Goal: Information Seeking & Learning: Learn about a topic

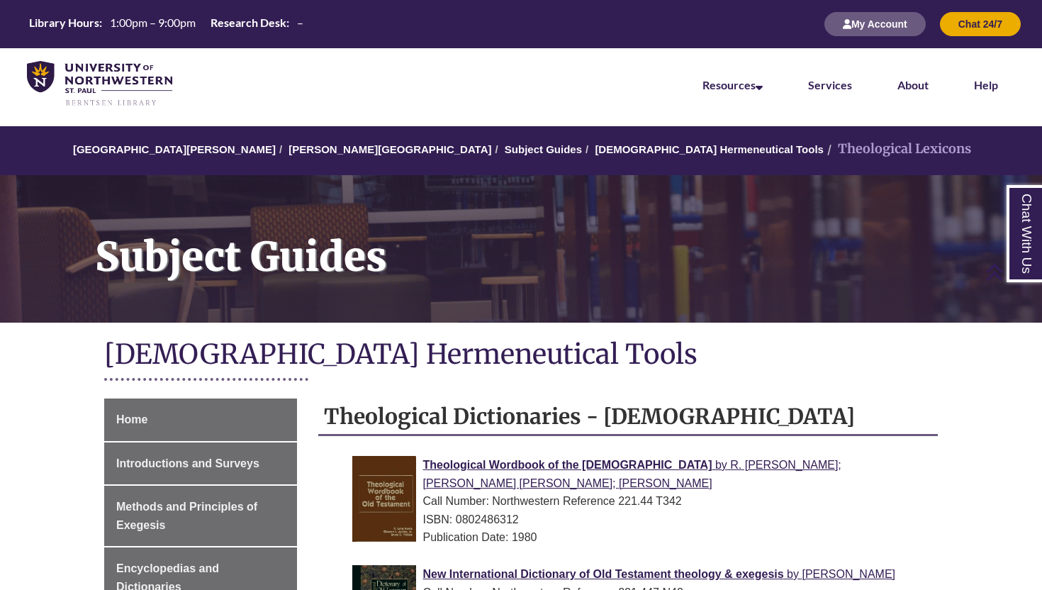
scroll to position [262, 0]
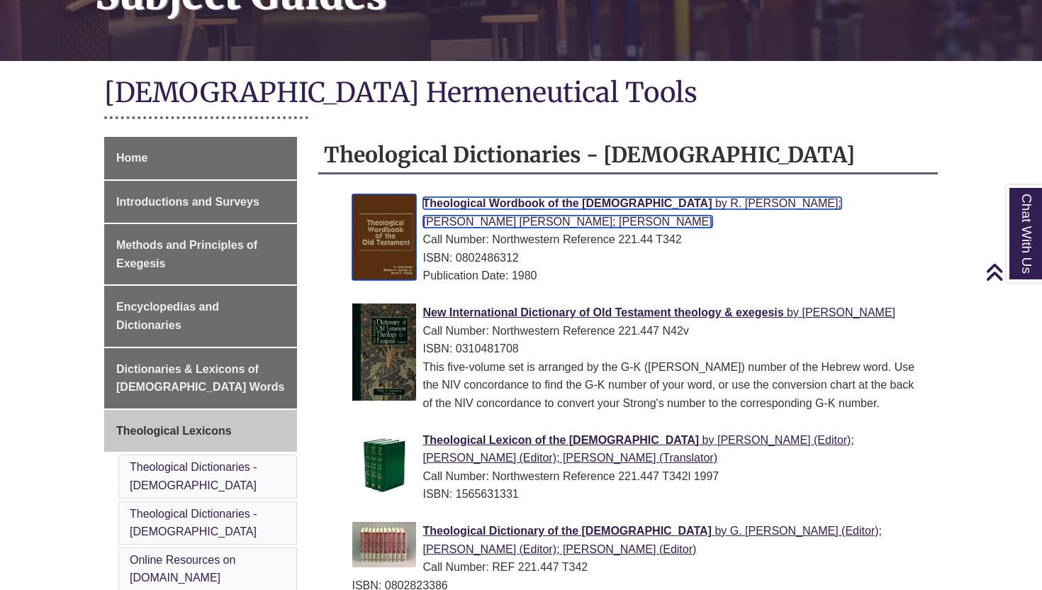
click at [525, 202] on span "Theological Wordbook of the [DEMOGRAPHIC_DATA]" at bounding box center [567, 203] width 289 height 12
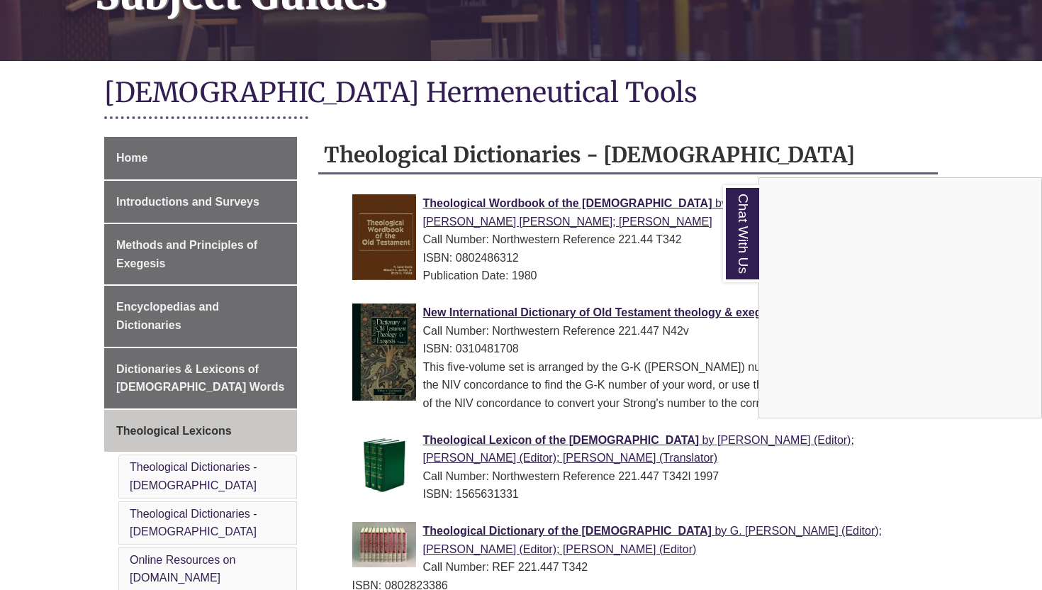
click at [21, 255] on div "Chat With Us" at bounding box center [521, 295] width 1042 height 590
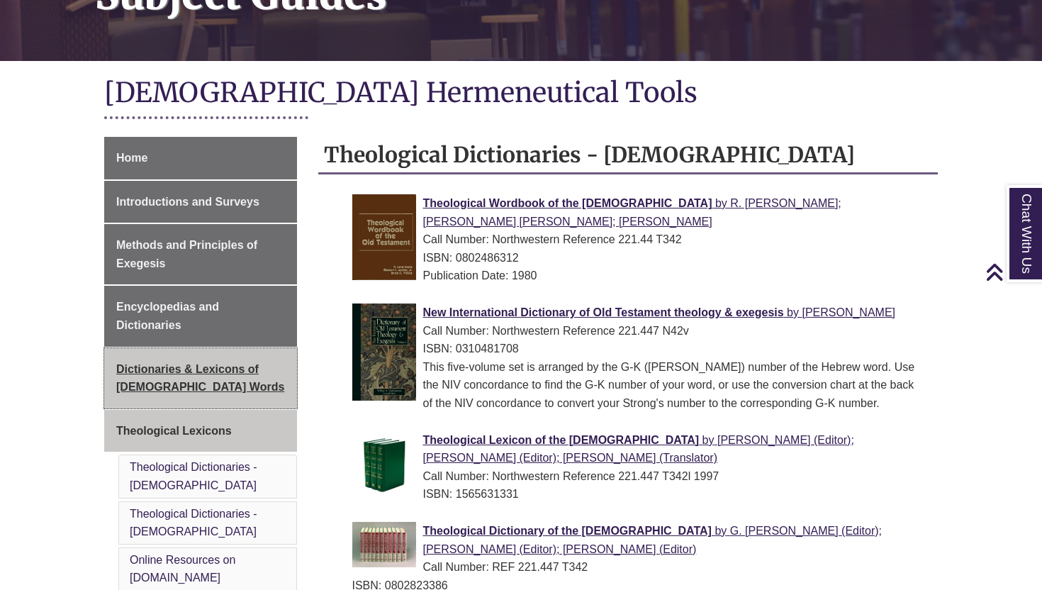
click at [160, 374] on span "Dictionaries & Lexicons of [DEMOGRAPHIC_DATA] Words" at bounding box center [200, 378] width 168 height 30
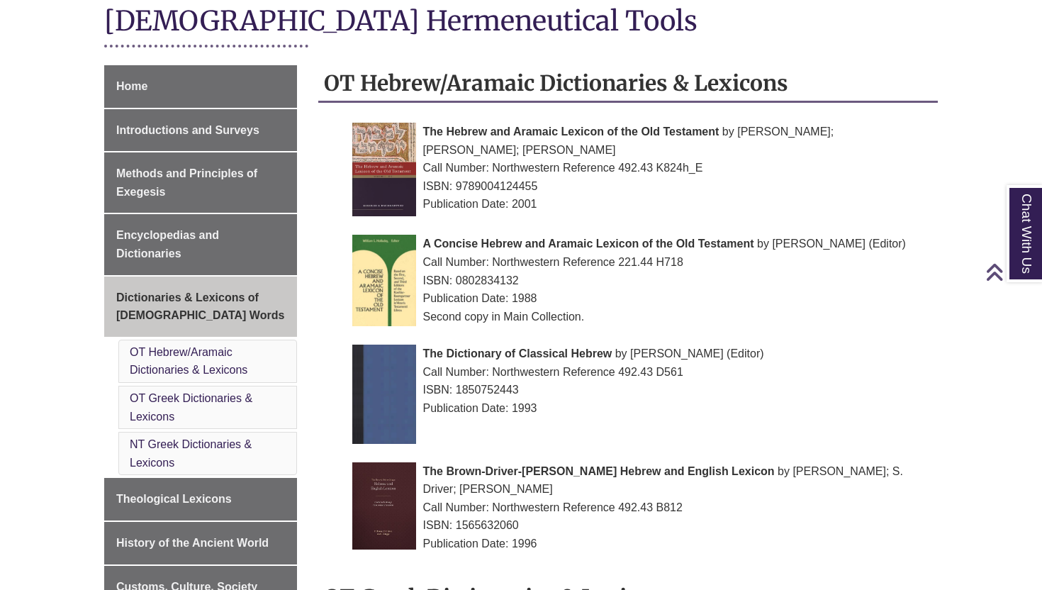
scroll to position [352, 0]
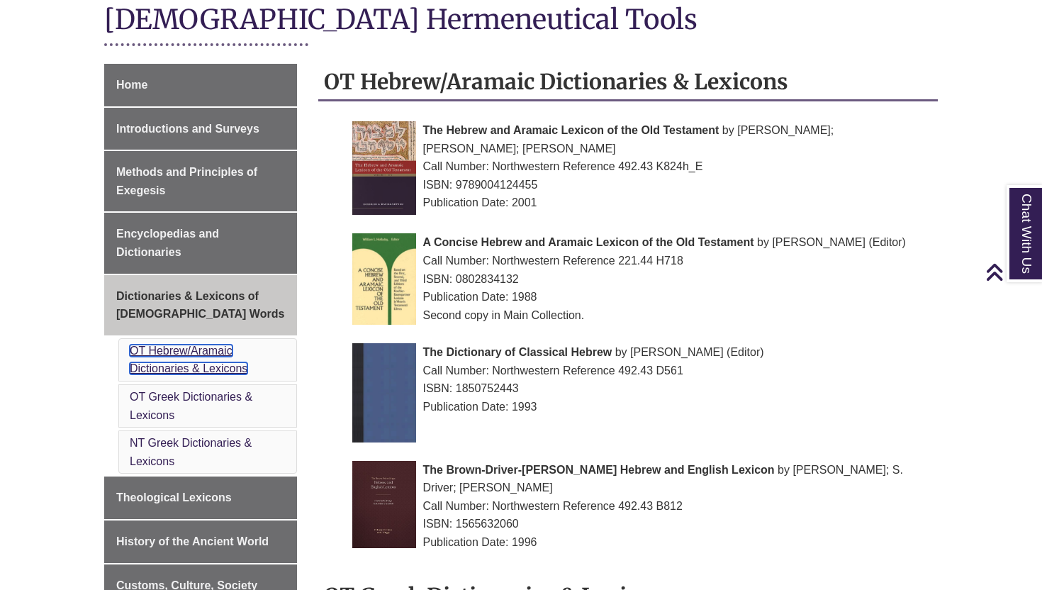
click at [149, 345] on link "OT Hebrew/Aramaic Dictionaries & Lexicons" at bounding box center [189, 360] width 118 height 30
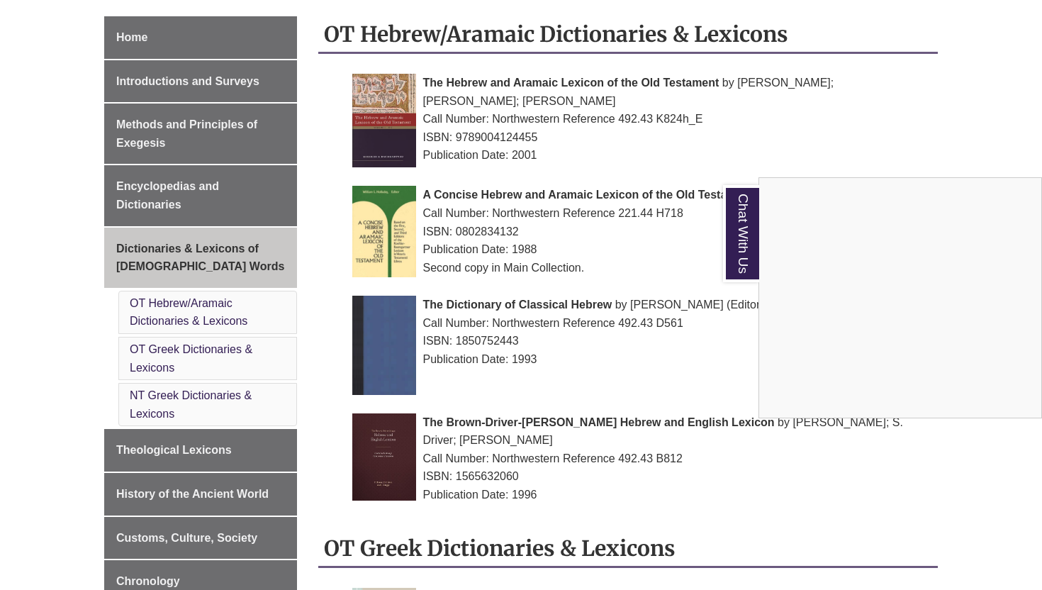
click at [484, 405] on div "Chat With Us" at bounding box center [521, 295] width 1042 height 590
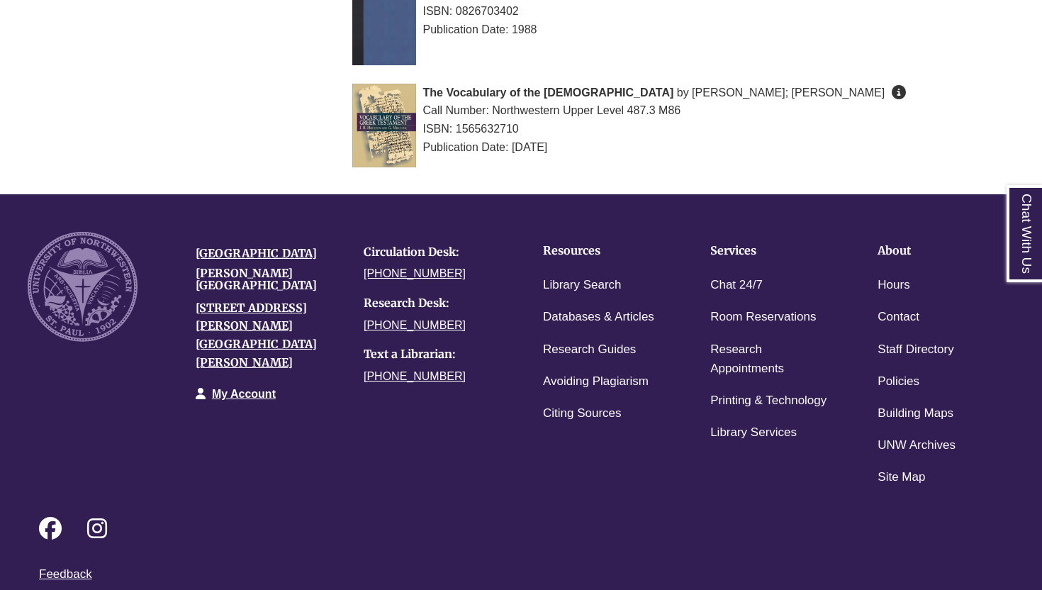
scroll to position [1586, 0]
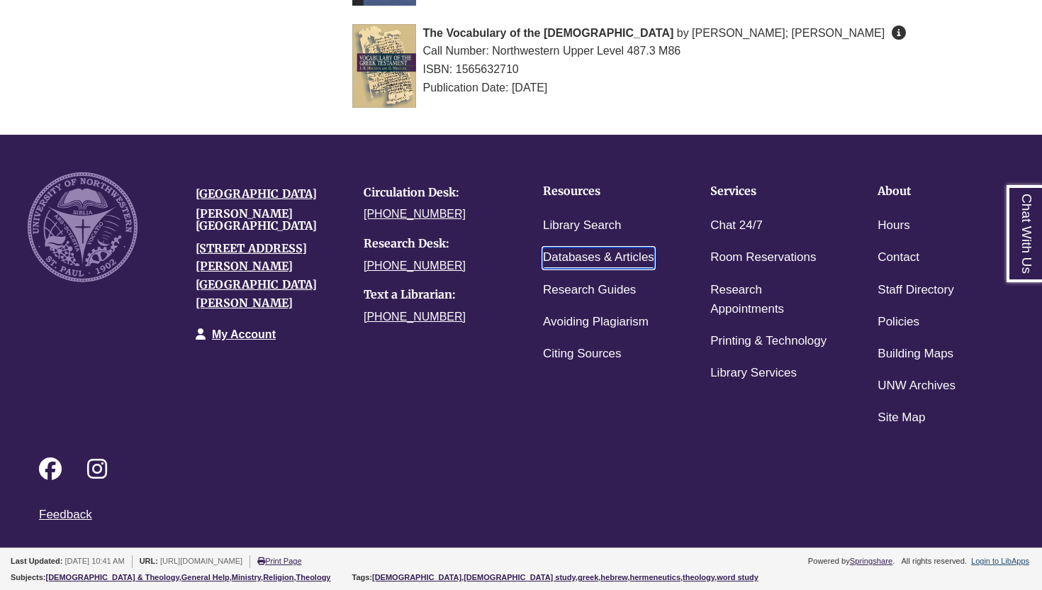
click at [576, 253] on link "Databases & Articles" at bounding box center [598, 257] width 111 height 21
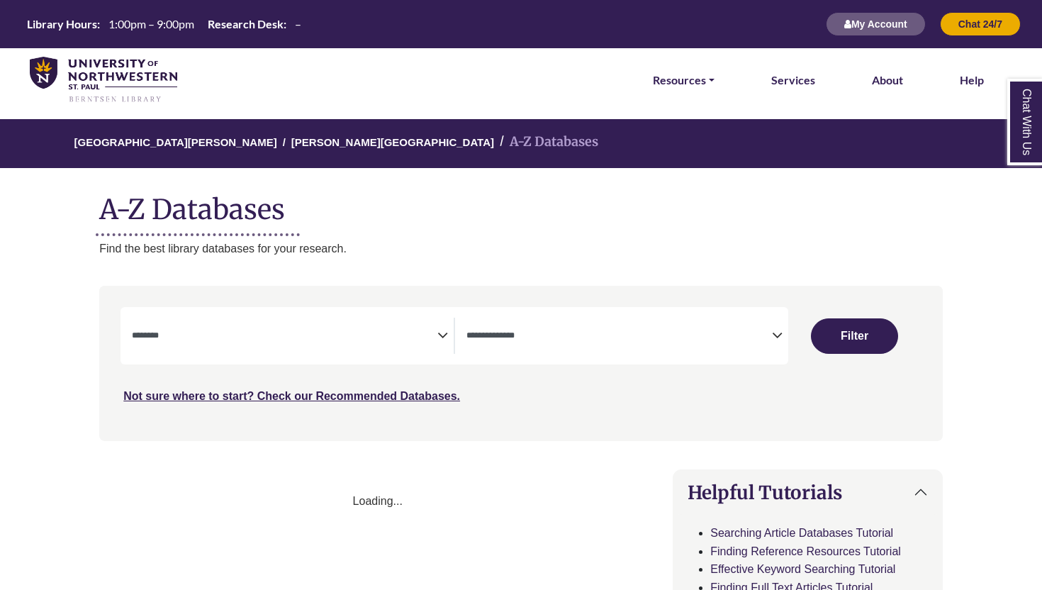
select select "Database Subject Filter"
select select "Database Types Filter"
select select "Database Subject Filter"
select select "Database Types Filter"
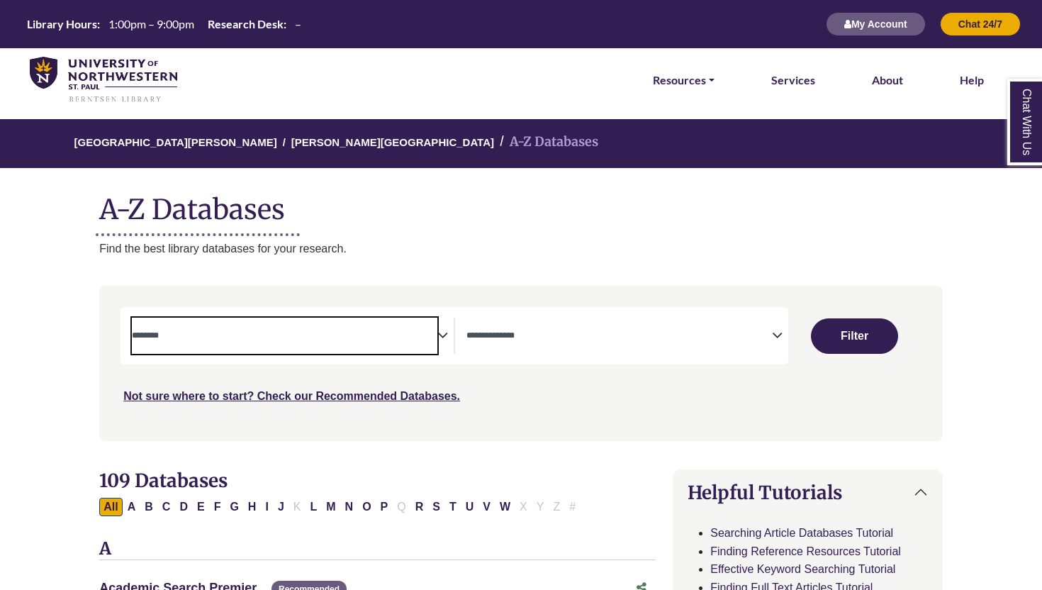
click at [330, 335] on textarea "Search" at bounding box center [285, 336] width 306 height 11
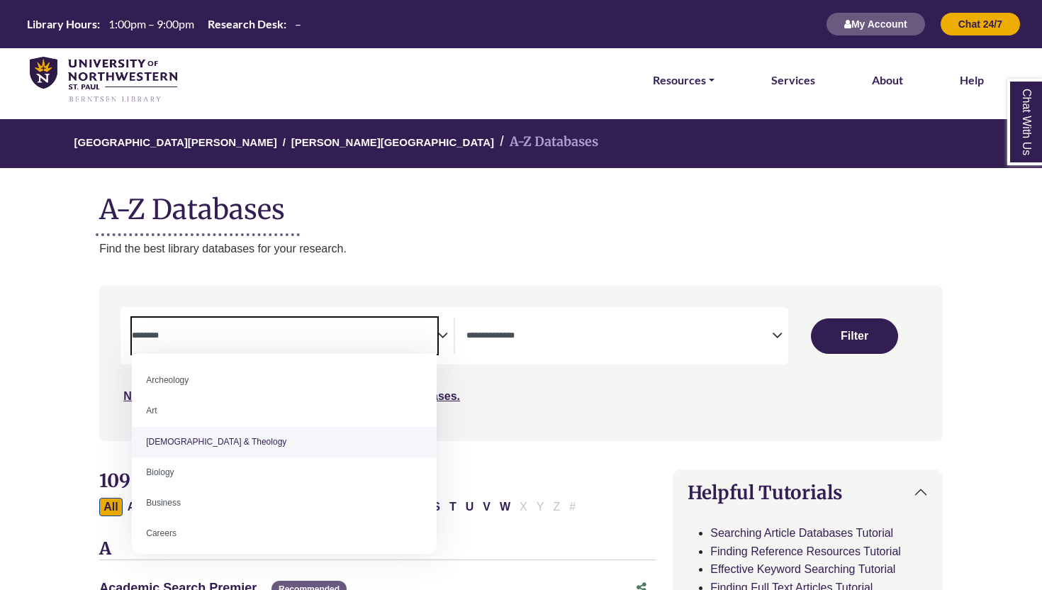
select select "*****"
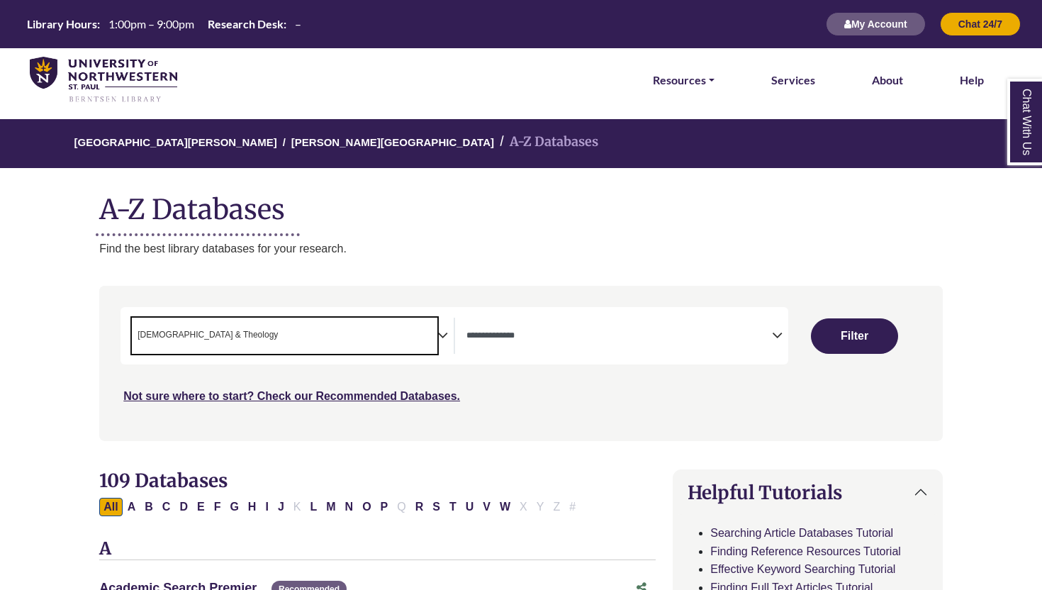
click at [485, 335] on textarea "Search" at bounding box center [619, 336] width 306 height 11
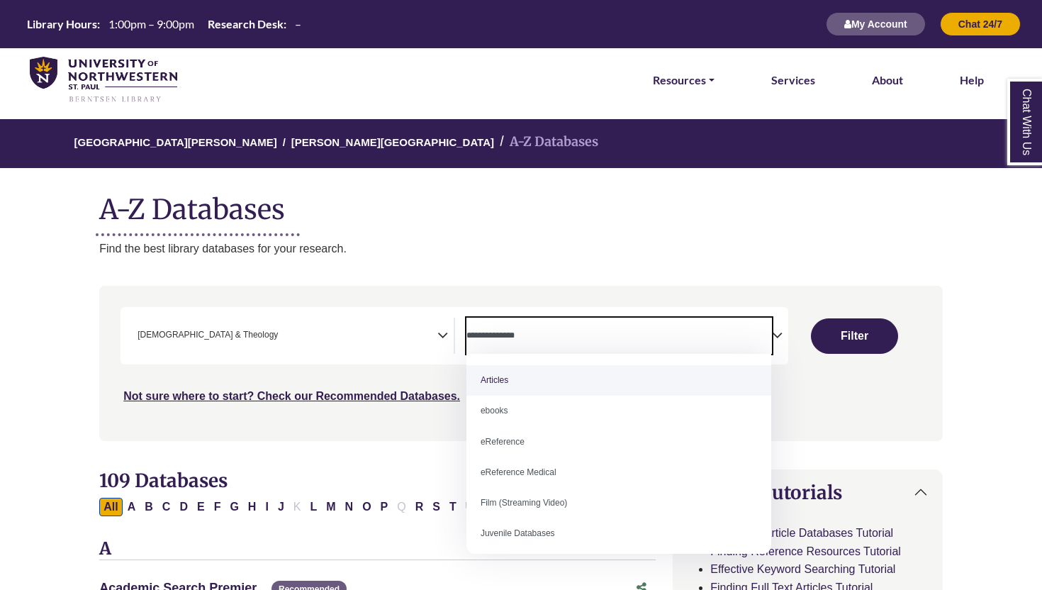
click at [505, 291] on nav "**********" at bounding box center [521, 363] width 844 height 155
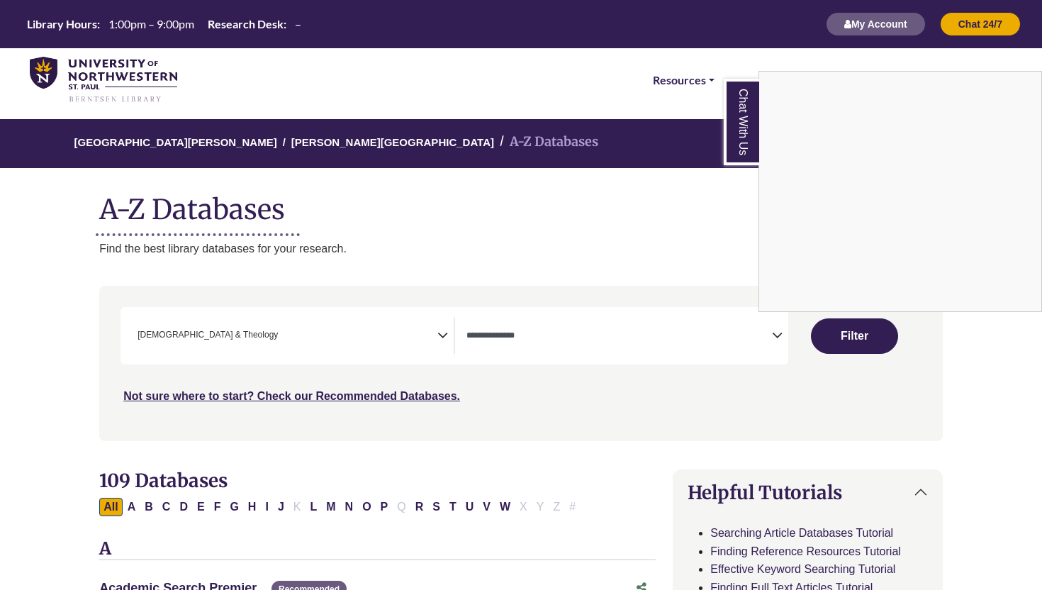
click at [635, 334] on div "Chat With Us" at bounding box center [521, 295] width 1042 height 590
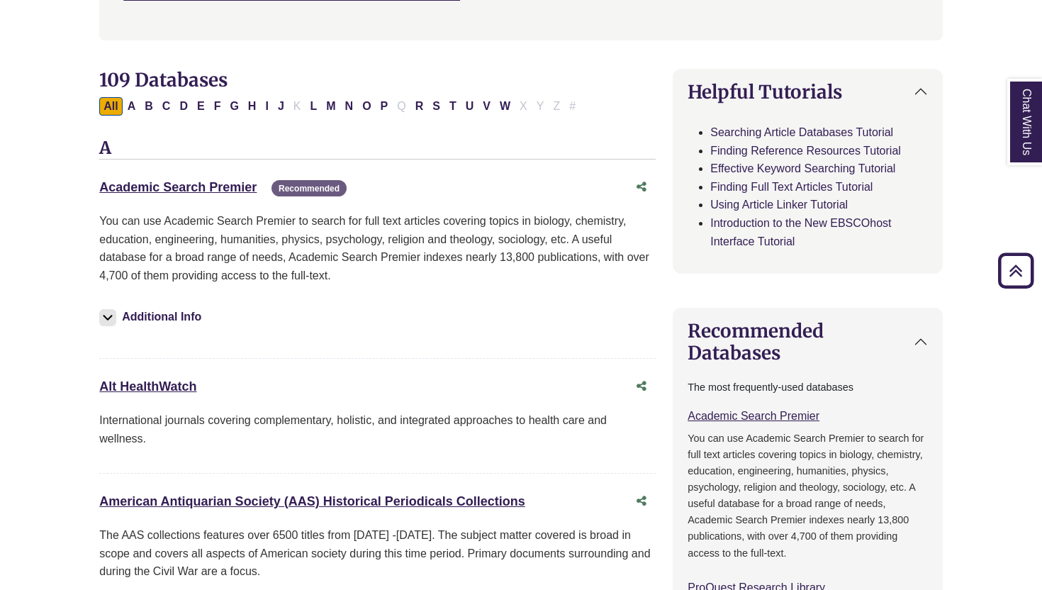
scroll to position [411, 0]
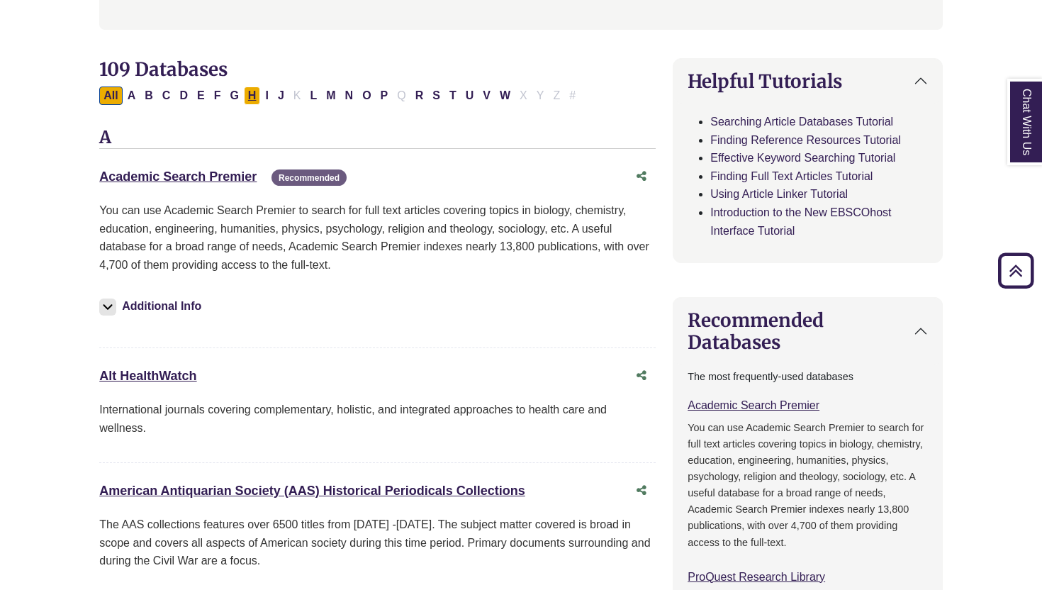
click at [251, 94] on button "H" at bounding box center [252, 95] width 17 height 18
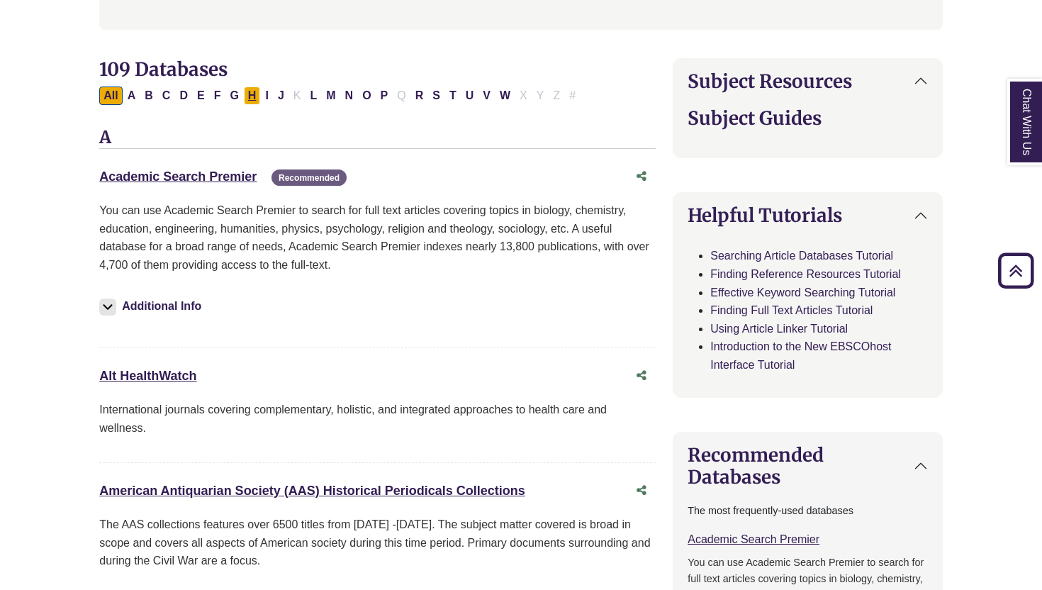
select select "Database Types Filter"
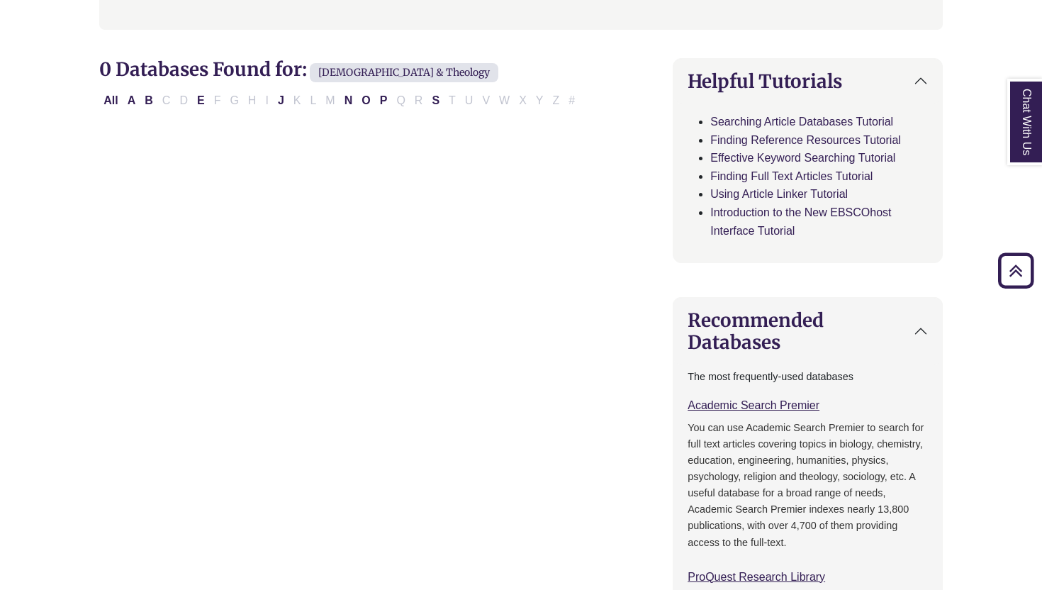
select select "Database Subject Filter"
select select "Database Types Filter"
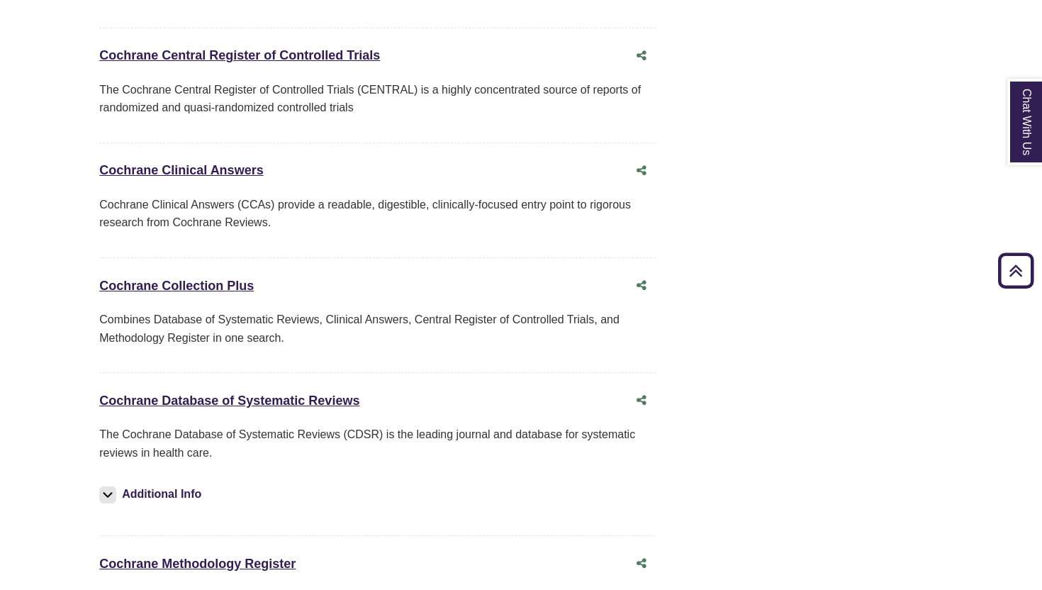
scroll to position [2739, 0]
